Goal: Information Seeking & Learning: Learn about a topic

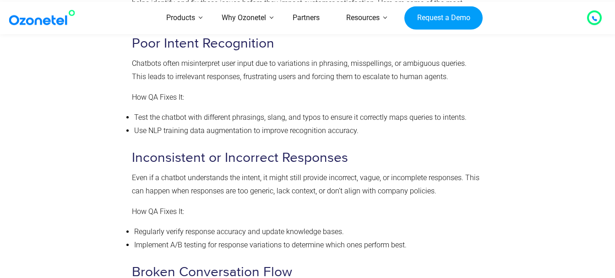
scroll to position [1190, 0]
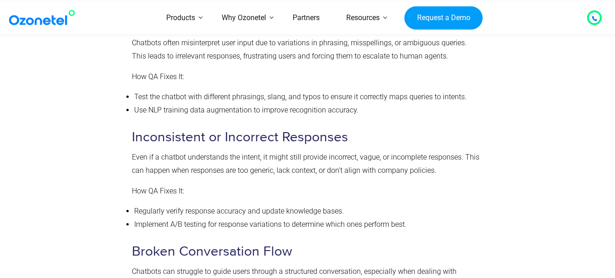
drag, startPoint x: 74, startPoint y: 234, endPoint x: 65, endPoint y: 234, distance: 9.2
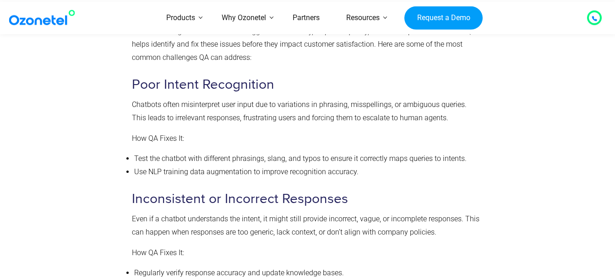
scroll to position [1144, 0]
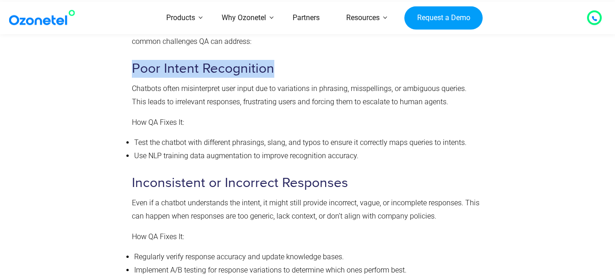
drag, startPoint x: 280, startPoint y: 68, endPoint x: 135, endPoint y: 64, distance: 145.1
click at [135, 64] on h3 "Poor Intent Recognition" at bounding box center [305, 69] width 347 height 18
click at [362, 61] on h3 "Poor Intent Recognition" at bounding box center [305, 69] width 347 height 18
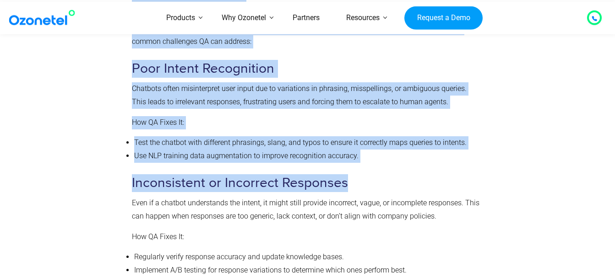
drag, startPoint x: 365, startPoint y: 181, endPoint x: 125, endPoint y: 183, distance: 239.4
click at [389, 181] on h3 "Inconsistent or Incorrect Responses" at bounding box center [305, 183] width 347 height 18
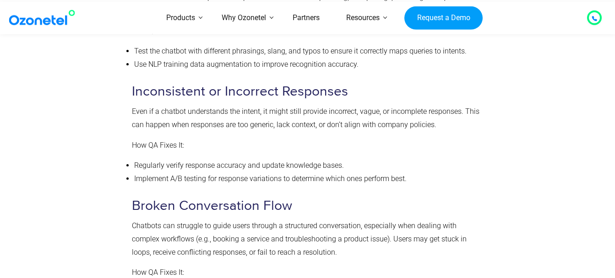
scroll to position [1281, 0]
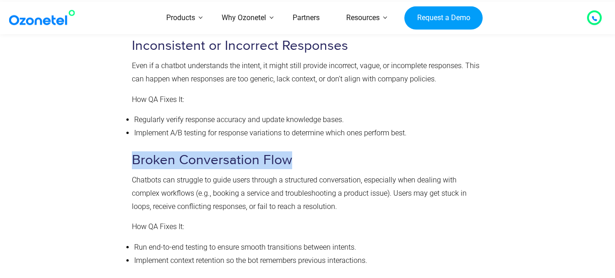
drag, startPoint x: 297, startPoint y: 159, endPoint x: 132, endPoint y: 158, distance: 165.7
click at [132, 158] on h3 "Broken Conversation Flow" at bounding box center [305, 160] width 347 height 18
click at [377, 152] on h3 "Broken Conversation Flow" at bounding box center [305, 160] width 347 height 18
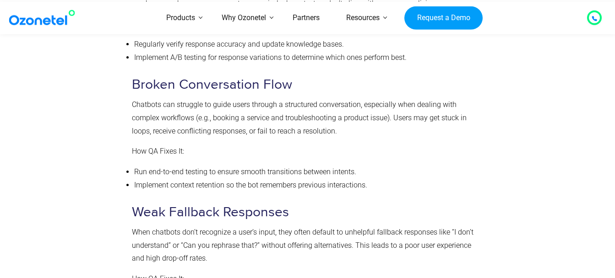
scroll to position [1373, 0]
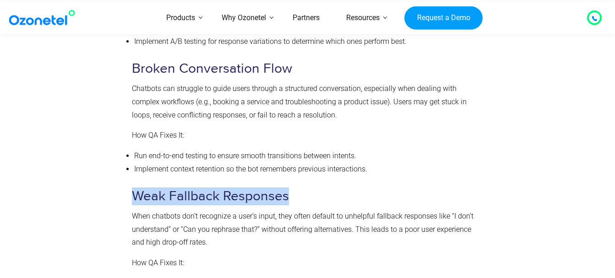
drag, startPoint x: 293, startPoint y: 200, endPoint x: 127, endPoint y: 198, distance: 166.6
click at [127, 198] on div "Common Chatbot Challenges That Can Be Solved With QA Even well-designed chatbot…" at bounding box center [305, 218] width 357 height 975
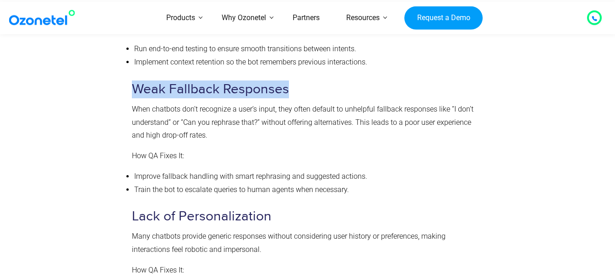
scroll to position [1510, 0]
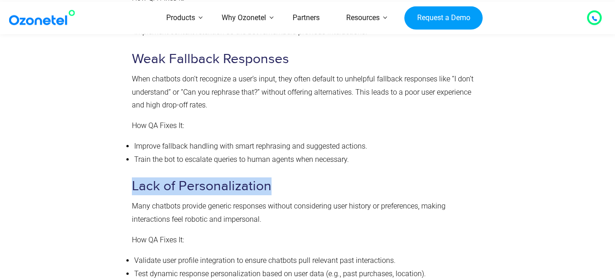
drag, startPoint x: 285, startPoint y: 191, endPoint x: 133, endPoint y: 189, distance: 151.5
click at [133, 189] on h3 "Lack of Personalization" at bounding box center [305, 187] width 347 height 18
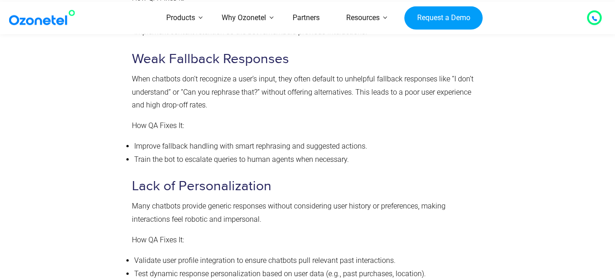
click at [262, 221] on p "Many chatbots provide generic responses without considering user history or pre…" at bounding box center [305, 213] width 347 height 27
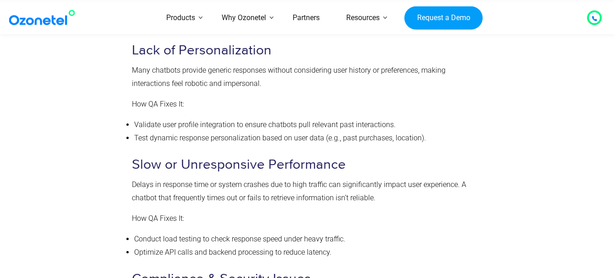
scroll to position [1648, 0]
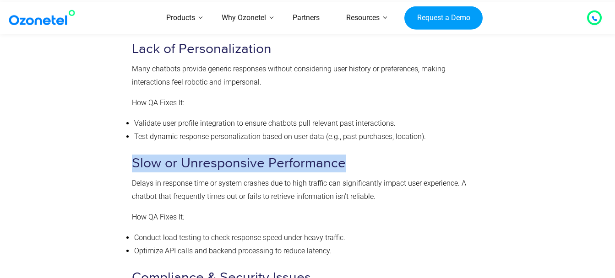
drag, startPoint x: 338, startPoint y: 164, endPoint x: 132, endPoint y: 162, distance: 206.0
click at [132, 162] on h3 "Slow or Unresponsive Performance" at bounding box center [305, 164] width 347 height 18
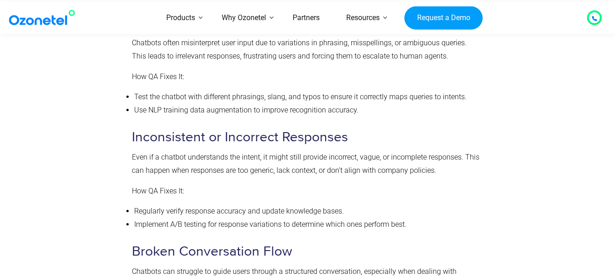
scroll to position [1007, 0]
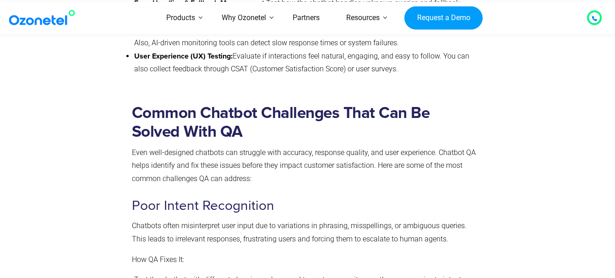
drag, startPoint x: 535, startPoint y: 178, endPoint x: 582, endPoint y: 169, distance: 47.5
drag, startPoint x: 582, startPoint y: 169, endPoint x: 593, endPoint y: 143, distance: 28.5
drag, startPoint x: 51, startPoint y: 233, endPoint x: 42, endPoint y: 239, distance: 11.2
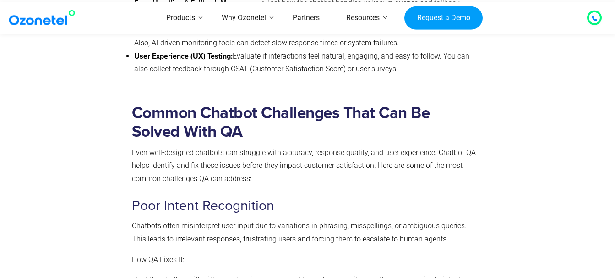
drag, startPoint x: 41, startPoint y: 241, endPoint x: 35, endPoint y: 241, distance: 5.9
